Goal: Task Accomplishment & Management: Complete application form

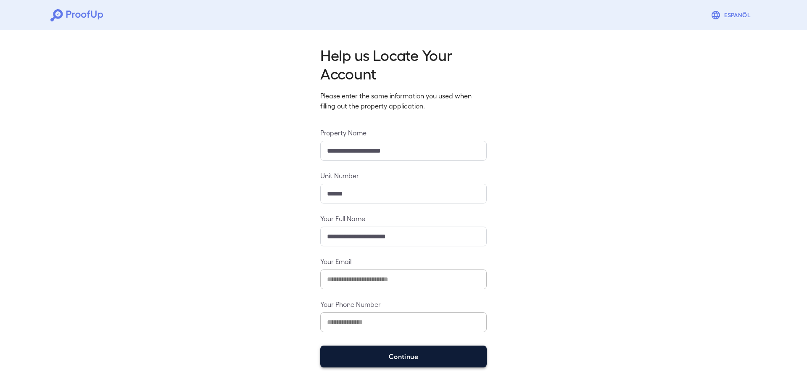
drag, startPoint x: 460, startPoint y: 359, endPoint x: 462, endPoint y: 356, distance: 4.3
click at [460, 358] on button "Continue" at bounding box center [403, 357] width 166 height 22
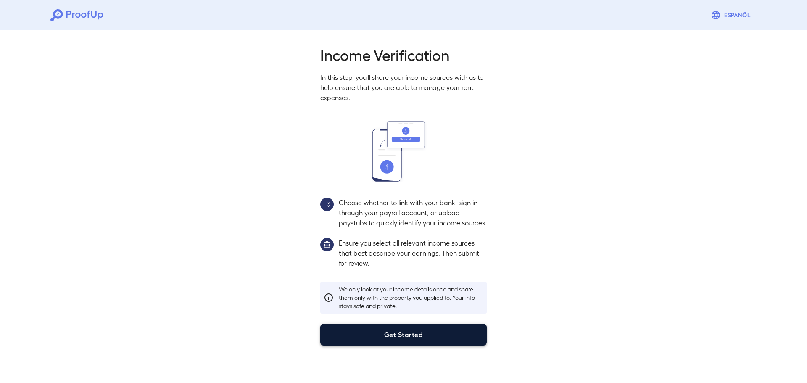
click at [403, 346] on button "Get Started" at bounding box center [403, 335] width 166 height 22
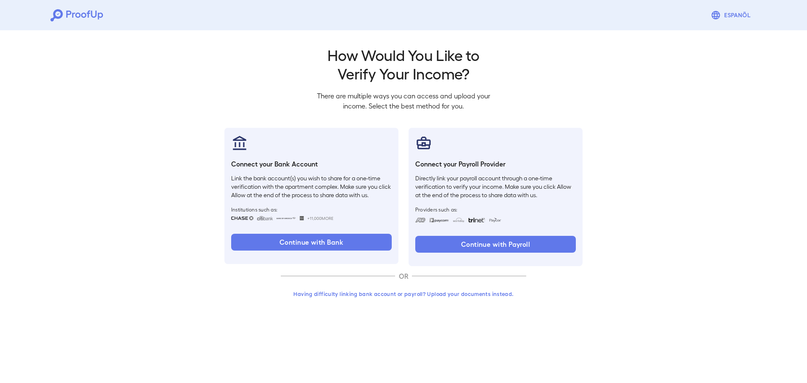
drag, startPoint x: 274, startPoint y: 297, endPoint x: 578, endPoint y: 296, distance: 303.5
click at [577, 297] on div "Go back How Would You Like to Verify Your Income? There are multiple ways you c…" at bounding box center [403, 176] width 378 height 262
drag, startPoint x: 535, startPoint y: 297, endPoint x: 220, endPoint y: 294, distance: 315.3
click at [220, 294] on div "Go back How Would You Like to Verify Your Income? There are multiple ways you c…" at bounding box center [403, 176] width 378 height 262
click at [69, 16] on icon at bounding box center [76, 15] width 53 height 12
